Goal: Task Accomplishment & Management: Complete application form

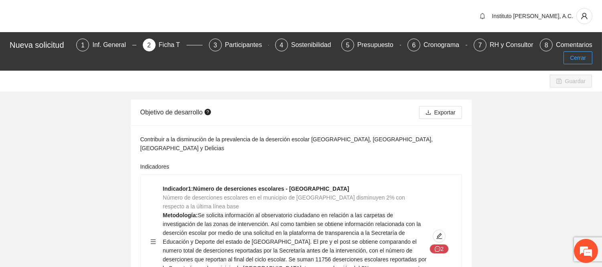
click at [589, 55] on button "Cerrar" at bounding box center [578, 57] width 29 height 13
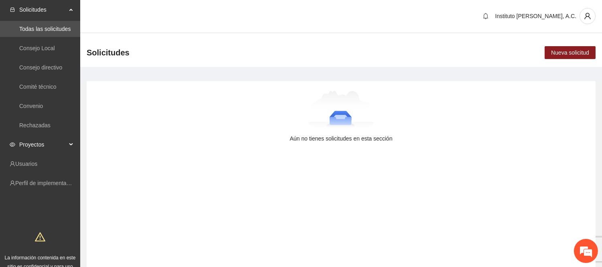
click at [55, 144] on span "Proyectos" at bounding box center [42, 144] width 47 height 16
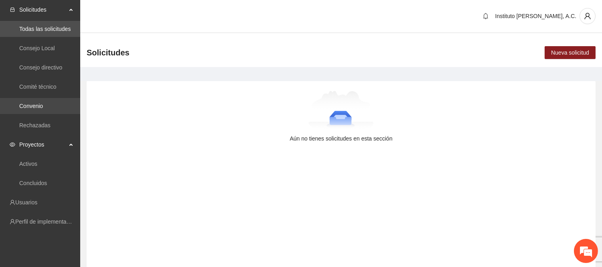
click at [43, 106] on link "Convenio" at bounding box center [31, 106] width 24 height 6
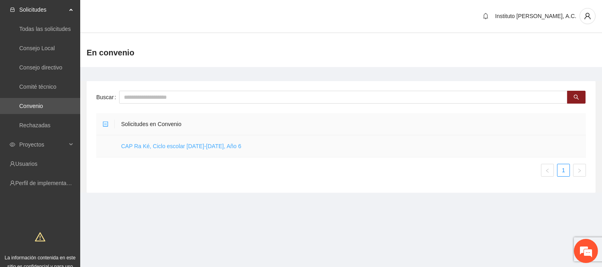
click at [217, 147] on link "CAP Ra Ké, Ciclo escolar [DATE]-[DATE], Año 6" at bounding box center [181, 146] width 120 height 6
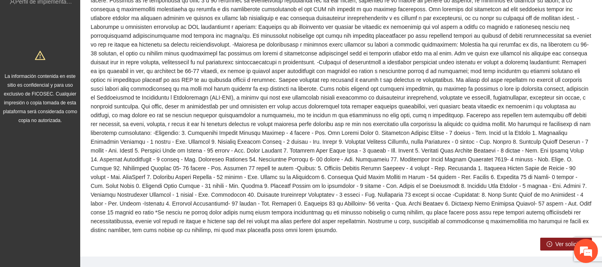
scroll to position [267, 0]
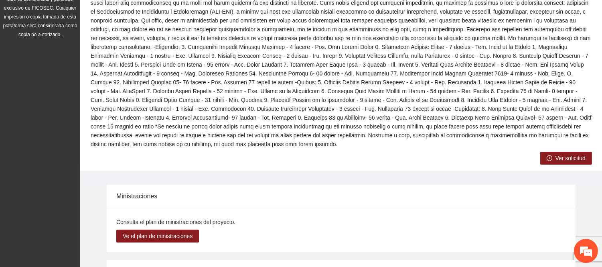
click at [556, 154] on span "Ver solicitud" at bounding box center [571, 158] width 30 height 9
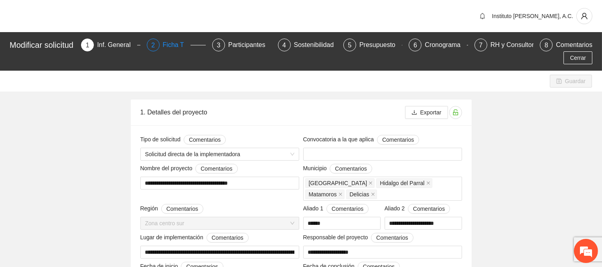
click at [169, 50] on div "Ficha T" at bounding box center [177, 45] width 28 height 13
